Goal: Communication & Community: Answer question/provide support

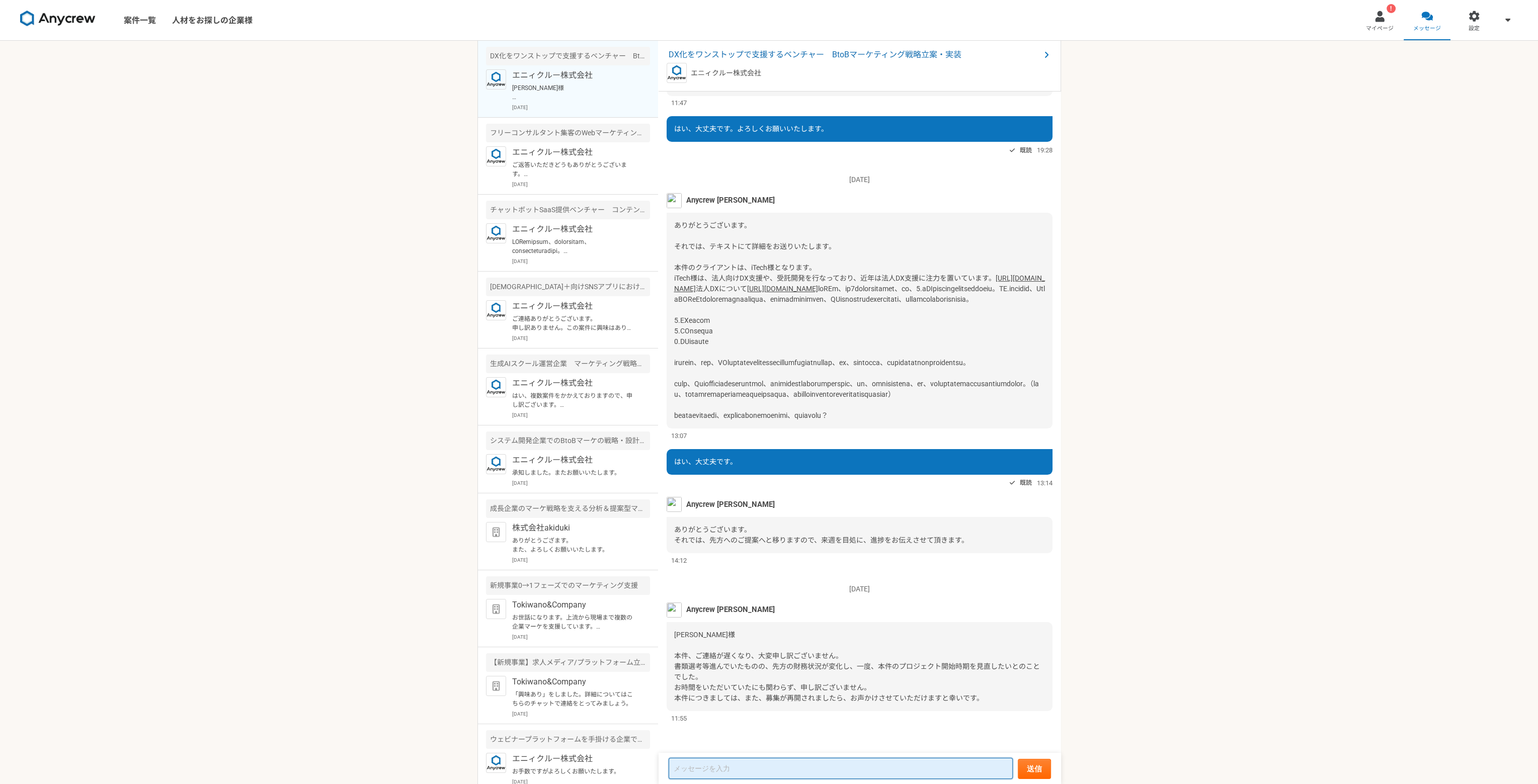
click at [810, 775] on textarea at bounding box center [841, 768] width 344 height 21
type textarea "よ"
type textarea "す"
type textarea "招"
type textarea "承知しました。"
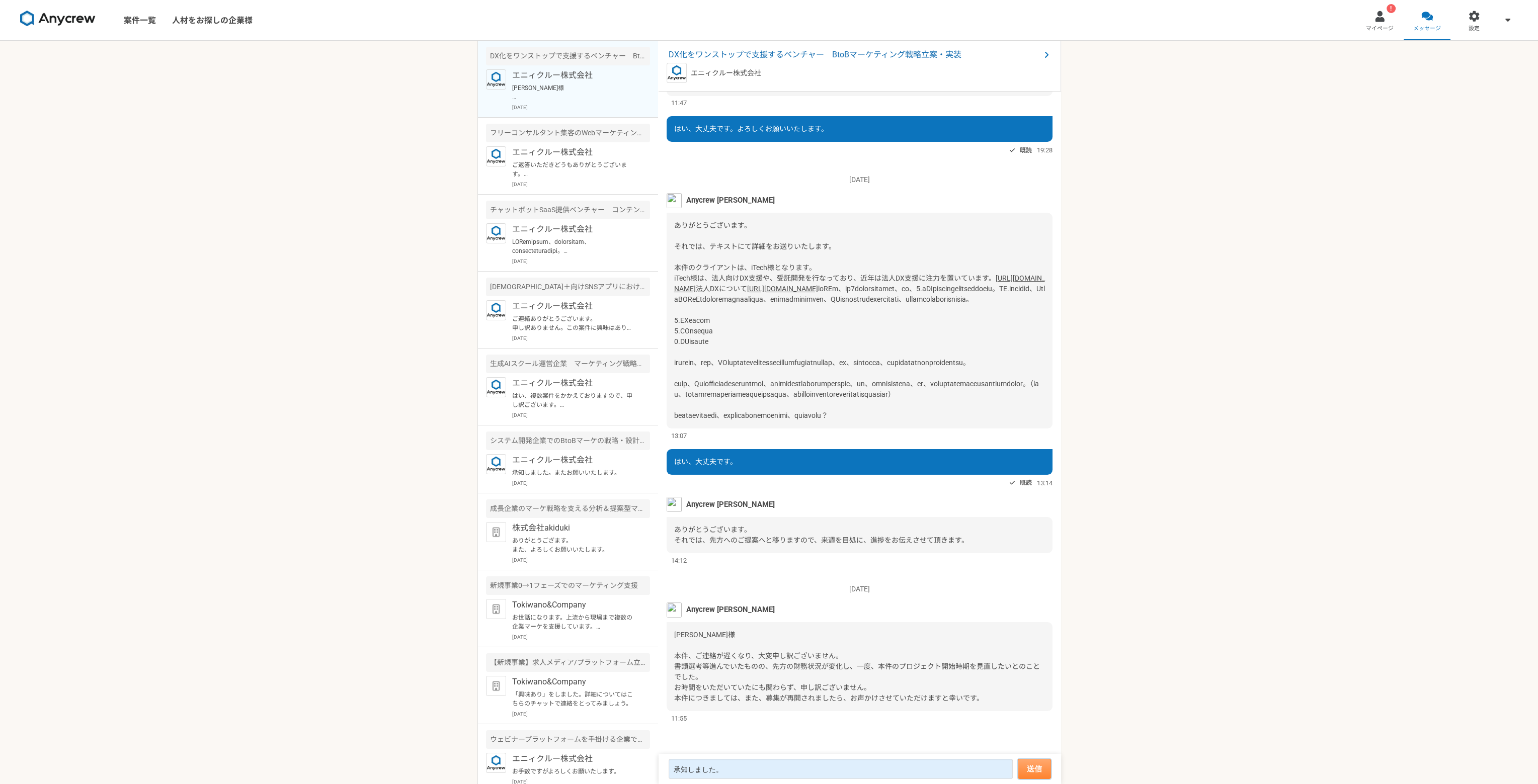
click at [1034, 777] on button "送信" at bounding box center [1034, 769] width 33 height 20
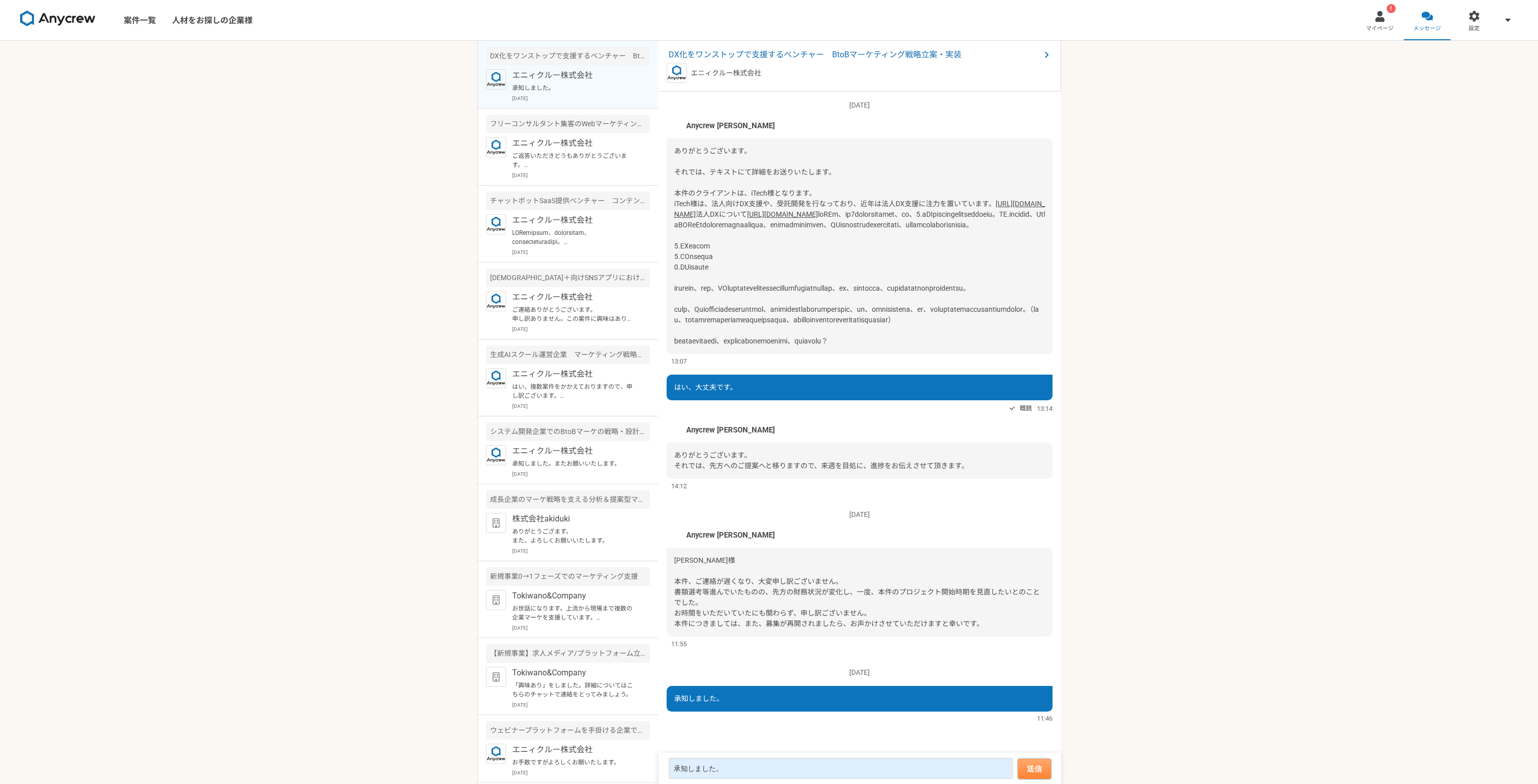
scroll to position [441, 0]
